Goal: Browse casually

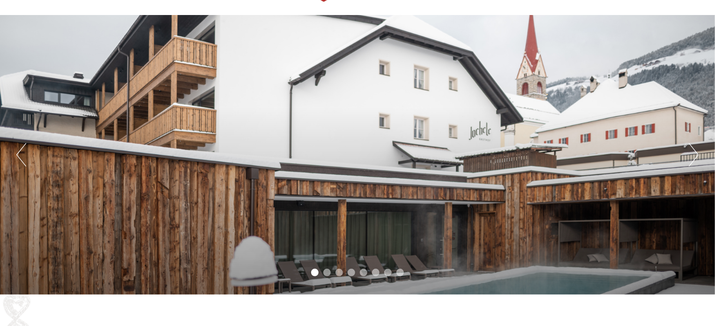
scroll to position [56, 0]
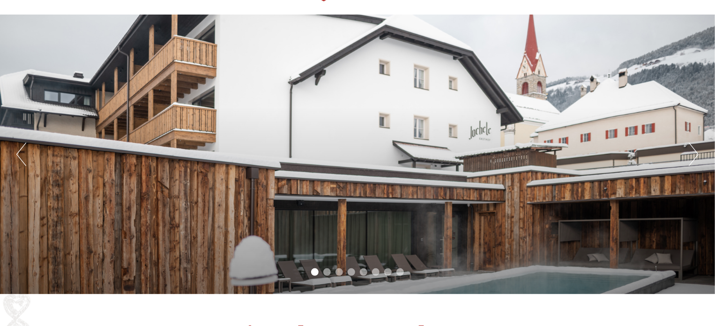
click at [691, 156] on button "Next" at bounding box center [694, 153] width 10 height 23
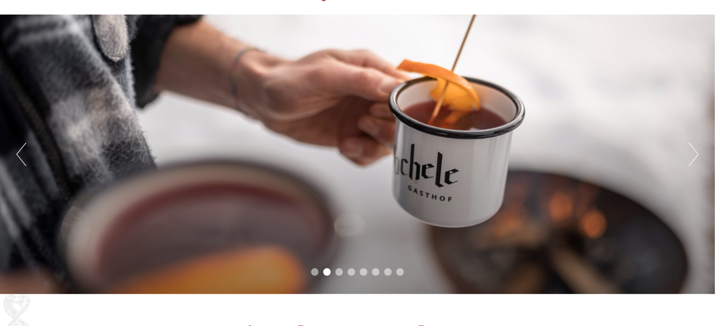
click at [695, 156] on button "Next" at bounding box center [694, 153] width 10 height 23
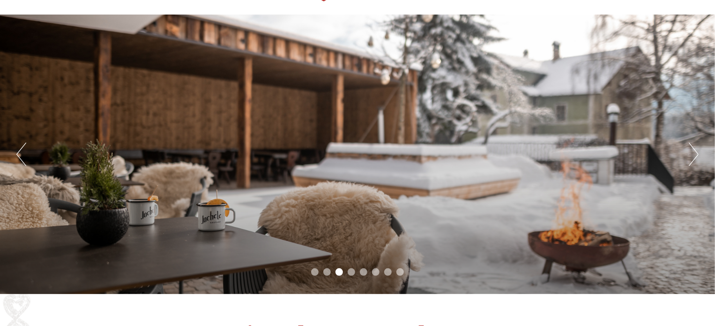
click at [695, 156] on button "Next" at bounding box center [694, 153] width 10 height 23
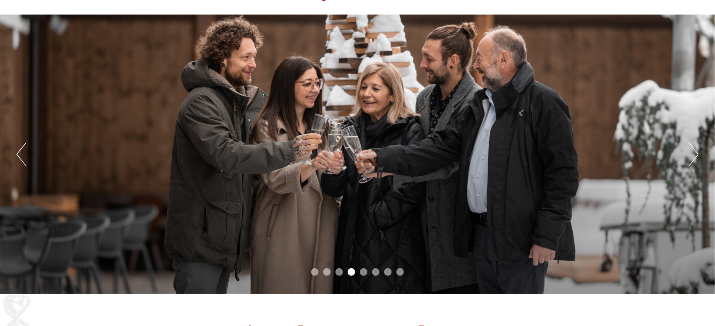
click at [695, 156] on button "Next" at bounding box center [694, 153] width 10 height 23
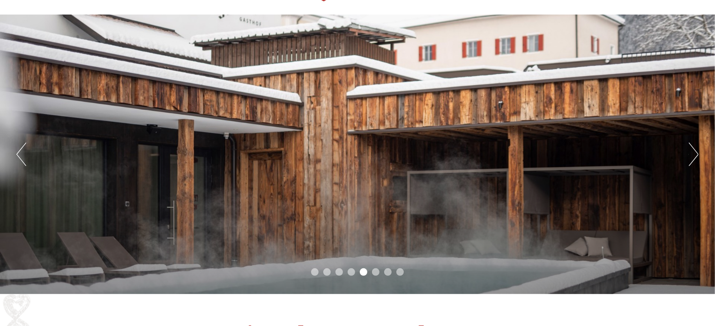
click at [695, 156] on button "Next" at bounding box center [694, 153] width 10 height 23
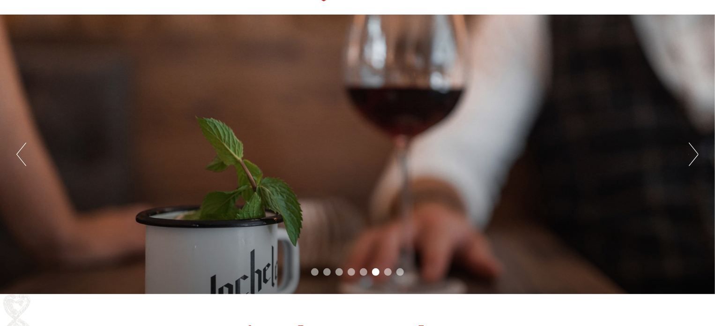
click at [695, 156] on button "Next" at bounding box center [694, 153] width 10 height 23
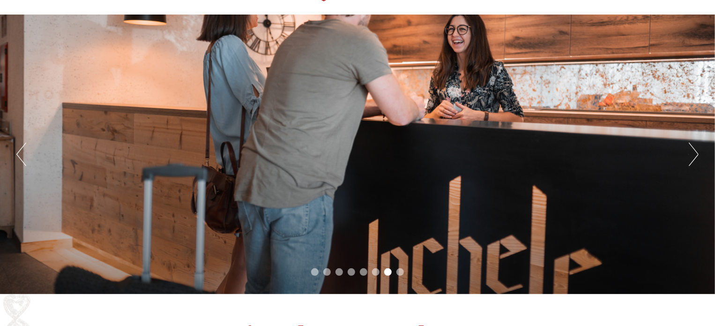
click at [695, 156] on button "Next" at bounding box center [694, 153] width 10 height 23
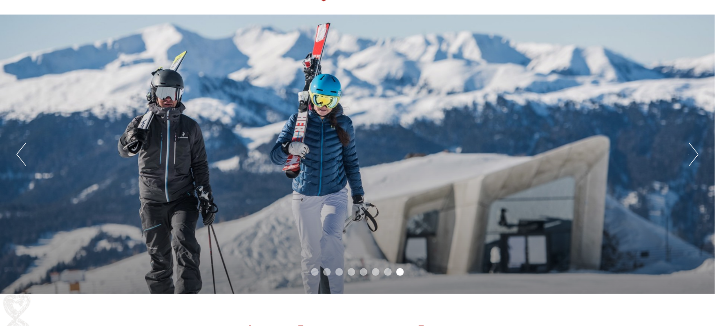
click at [695, 156] on button "Next" at bounding box center [694, 153] width 10 height 23
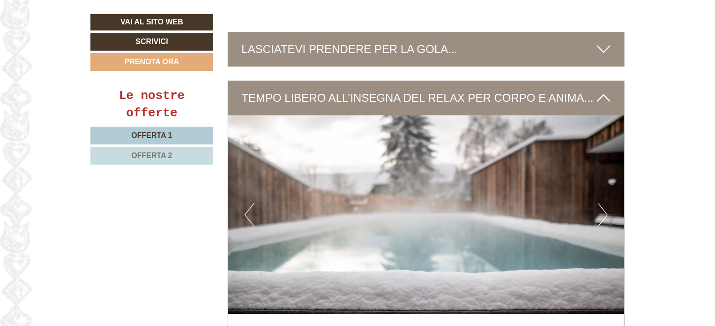
scroll to position [2022, 0]
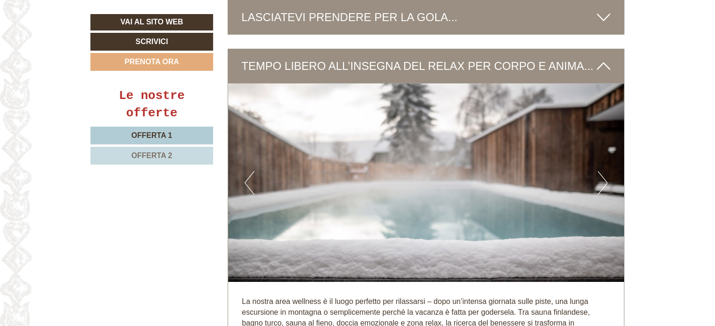
click at [605, 171] on button "Next" at bounding box center [603, 182] width 10 height 23
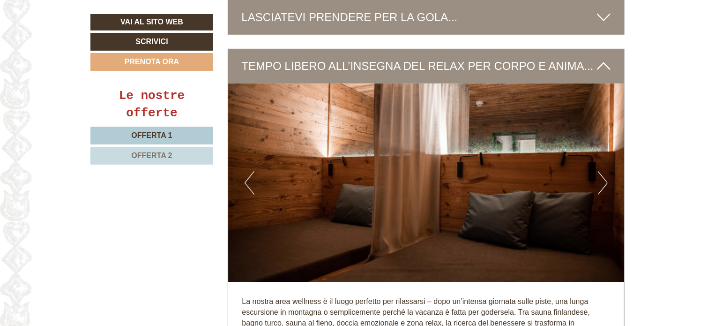
click at [605, 171] on button "Next" at bounding box center [603, 182] width 10 height 23
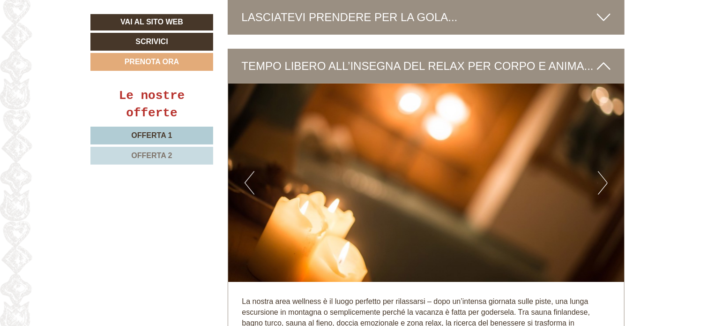
click at [605, 171] on button "Next" at bounding box center [603, 182] width 10 height 23
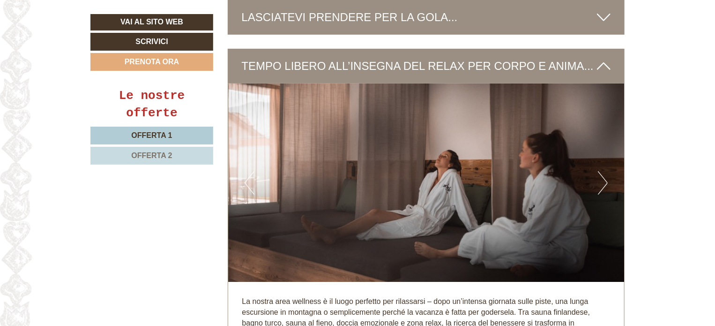
click at [605, 171] on button "Next" at bounding box center [603, 182] width 10 height 23
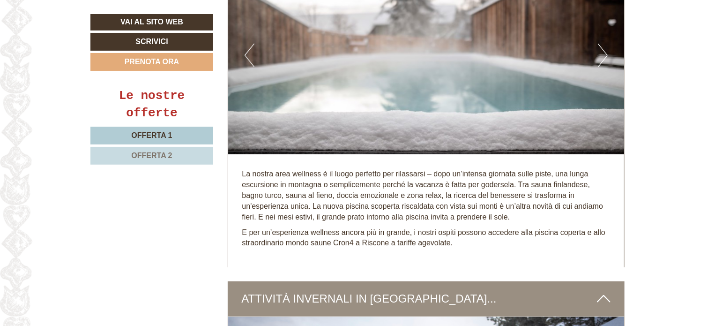
scroll to position [1971, 0]
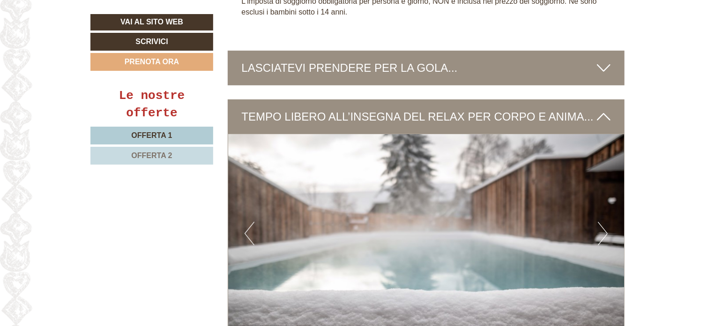
click at [587, 56] on div "LASCIATEVI PRENDERE PER LA GOLA..." at bounding box center [426, 68] width 397 height 35
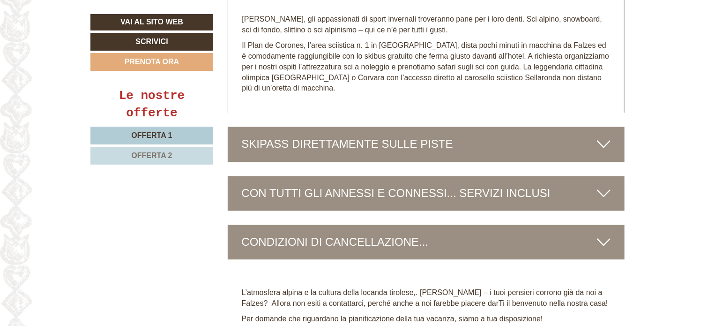
scroll to position [2982, 0]
click at [579, 175] on div "CON TUTTI GLI ANNESSI E CONNESSI... SERVIZI INCLUSI" at bounding box center [426, 192] width 397 height 35
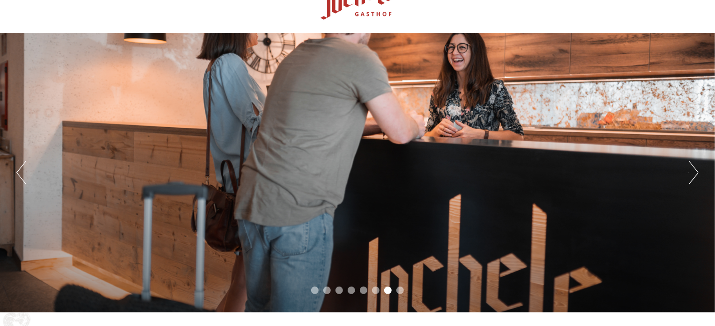
scroll to position [0, 0]
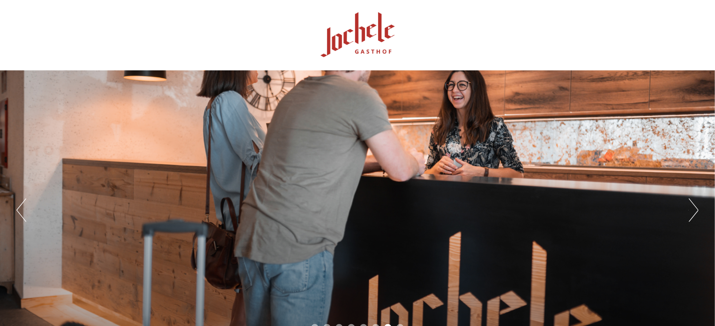
click at [367, 31] on div at bounding box center [357, 35] width 525 height 61
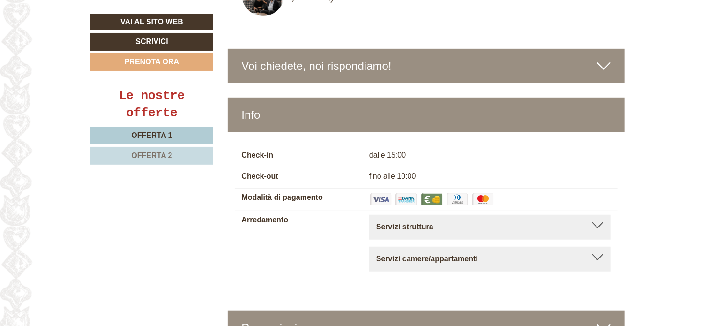
scroll to position [3980, 0]
